Goal: Task Accomplishment & Management: Manage account settings

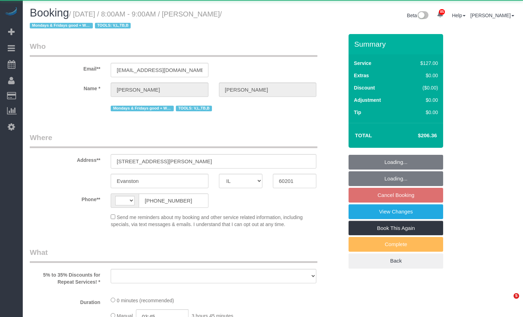
select select "IL"
select select "object:448"
select select "number:1"
select select "number:69"
select select "number:139"
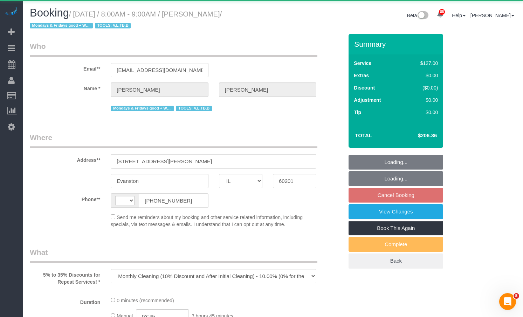
select select "number:98"
select select "number:141"
select select "number:143"
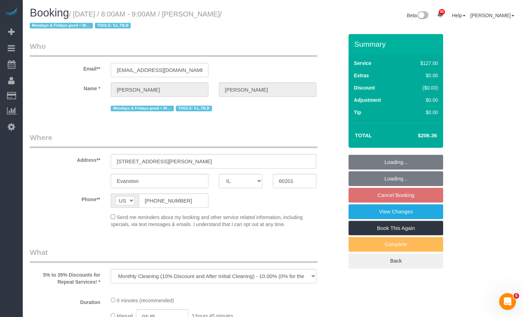
select select "string:US"
select select "string:fspay-6c77bf81-346e-472f-9a55-2aa5e0ba6592"
select select "2"
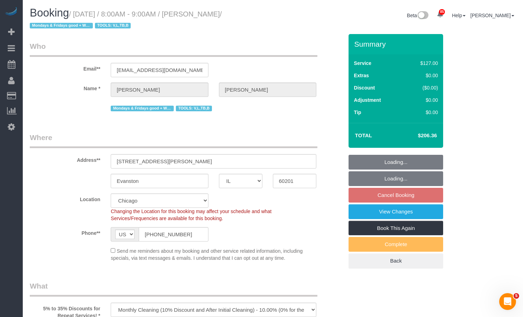
select select "object:1235"
select select "spot1"
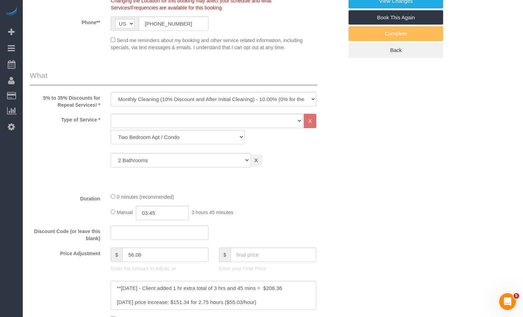
select select "2"
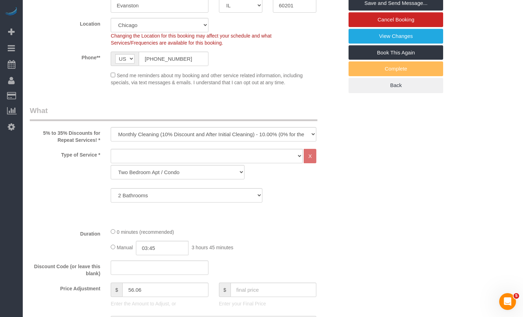
scroll to position [140, 0]
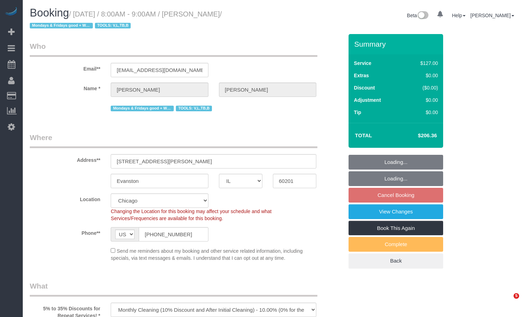
select select "IL"
select select "number:1"
select select "number:69"
select select "number:139"
select select "number:98"
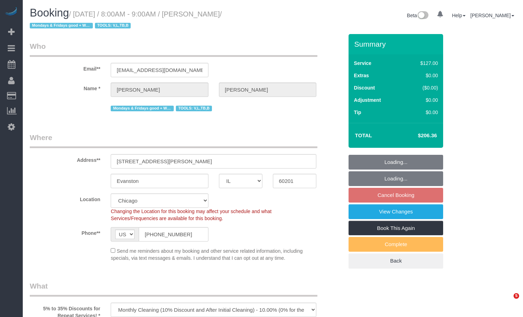
select select "number:141"
select select "number:143"
select select "object:1142"
select select "2"
select select "spot1"
